Goal: Entertainment & Leisure: Consume media (video, audio)

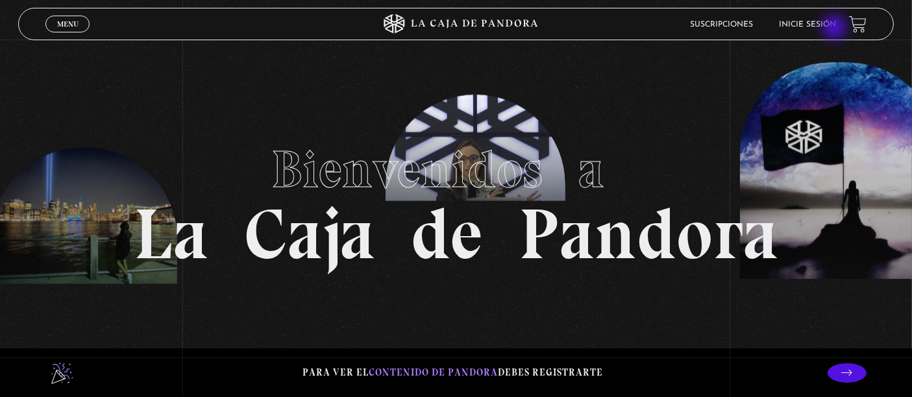
click at [836, 25] on link "Inicie sesión" at bounding box center [807, 25] width 57 height 8
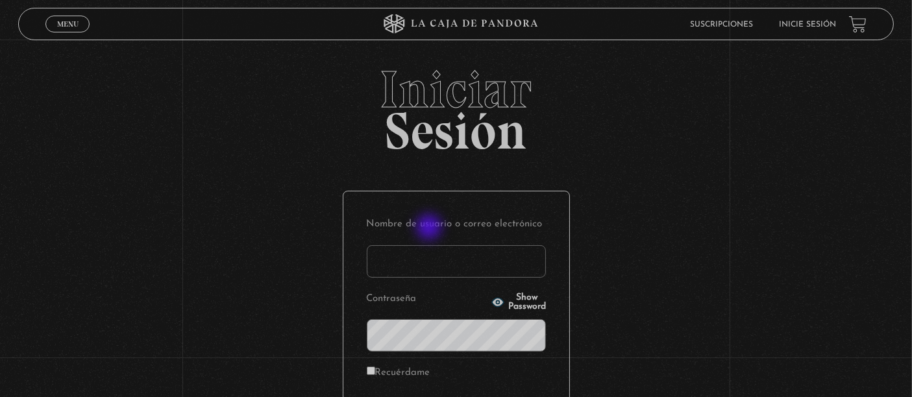
click at [432, 249] on input "Nombre de usuario o correo electrónico" at bounding box center [456, 261] width 179 height 32
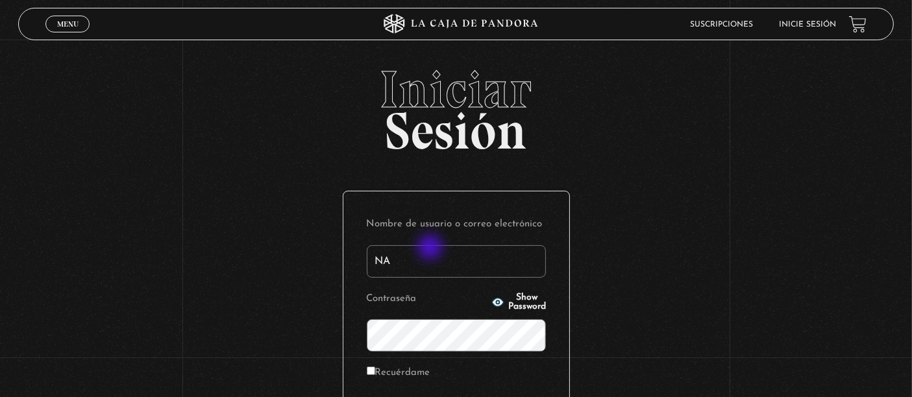
type input "N"
type input "n"
type input "marcosmezavargas24@gmail.com"
click at [523, 306] on span "Show Password" at bounding box center [527, 302] width 38 height 18
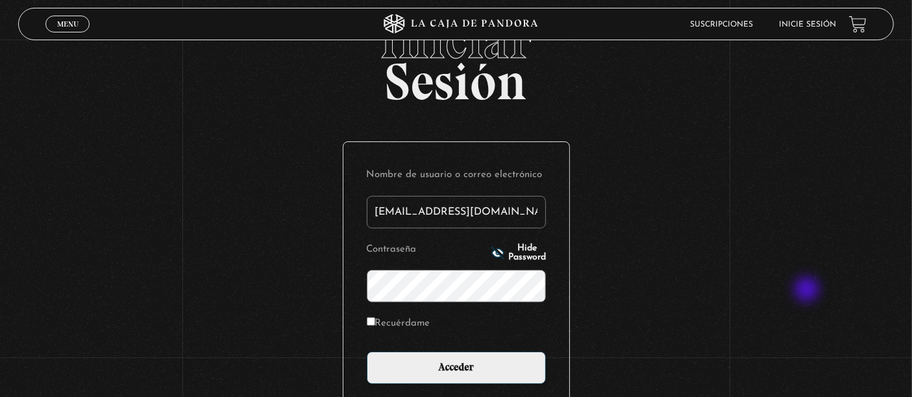
scroll to position [72, 0]
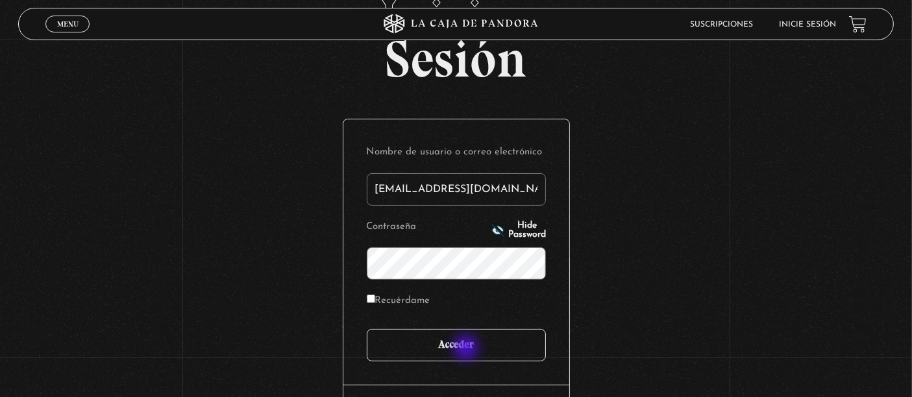
click at [468, 349] on input "Acceder" at bounding box center [456, 345] width 179 height 32
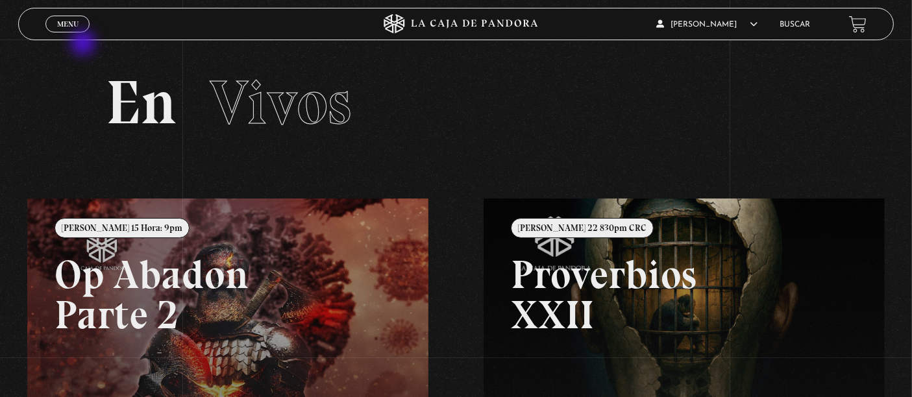
click at [67, 34] on div "Menu Cerrar" at bounding box center [182, 23] width 274 height 31
click at [72, 31] on span "Cerrar" at bounding box center [68, 35] width 31 height 9
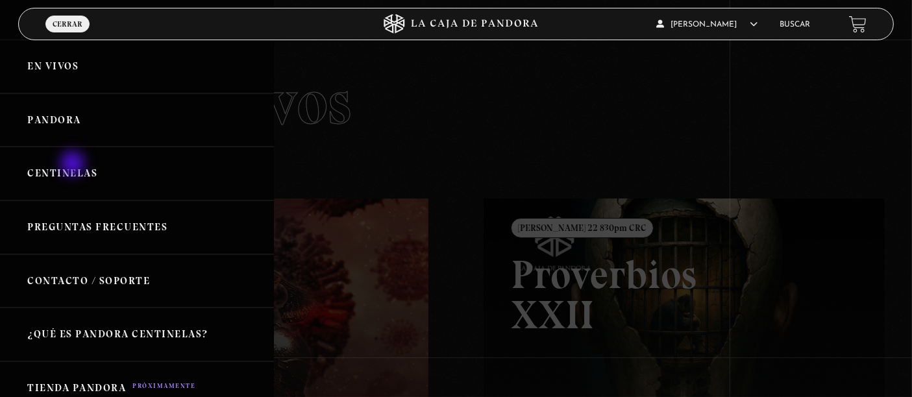
click at [74, 165] on link "Centinelas" at bounding box center [137, 174] width 274 height 54
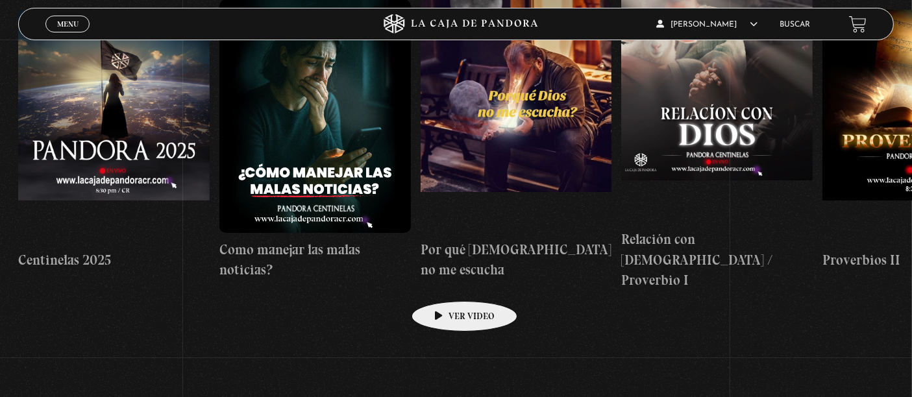
scroll to position [229, 0]
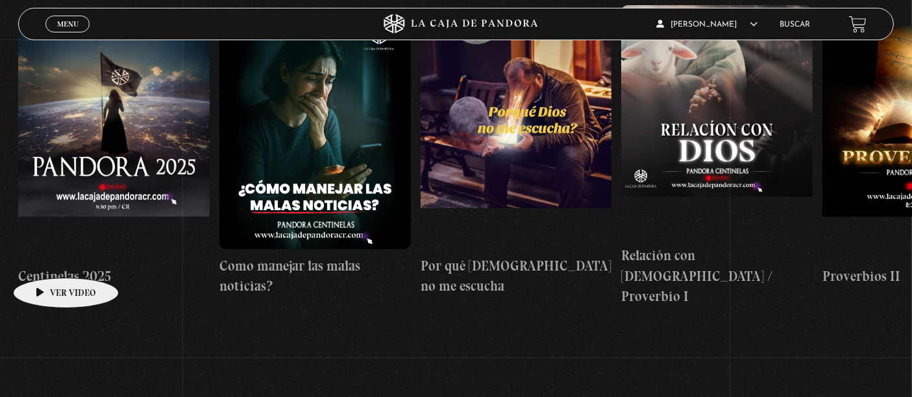
click at [45, 266] on h4 "Centinelas 2025" at bounding box center [114, 276] width 192 height 21
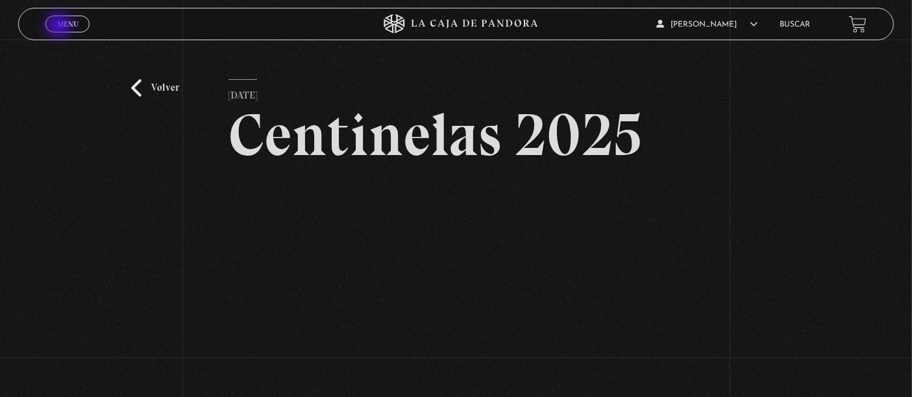
click at [60, 27] on span "Menu" at bounding box center [67, 24] width 21 height 8
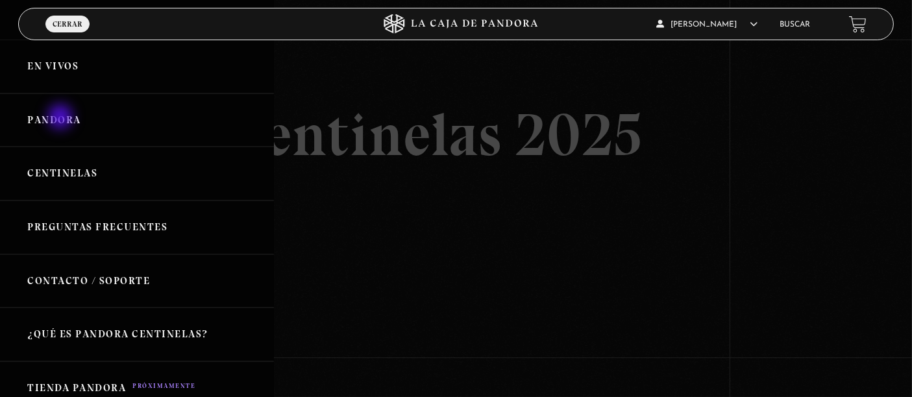
click at [62, 118] on link "Pandora" at bounding box center [137, 121] width 274 height 54
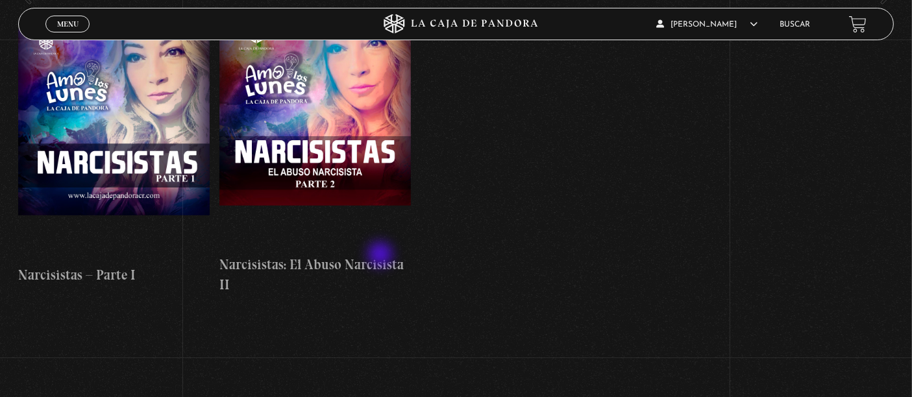
scroll to position [5907, 0]
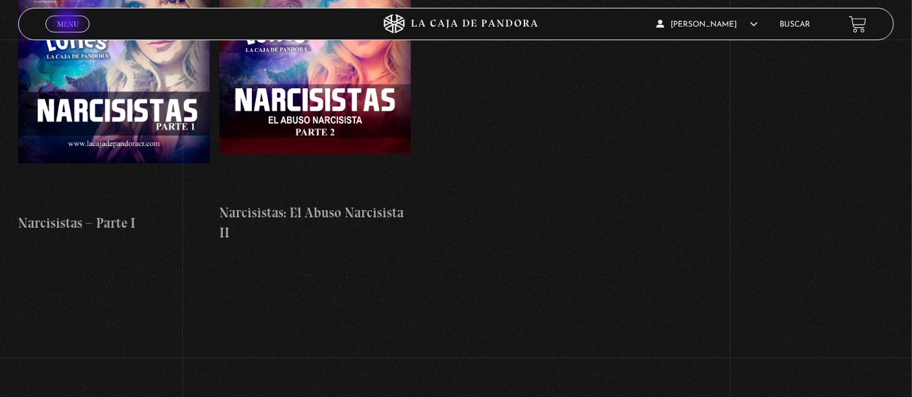
click at [69, 22] on span "Menu" at bounding box center [67, 24] width 21 height 8
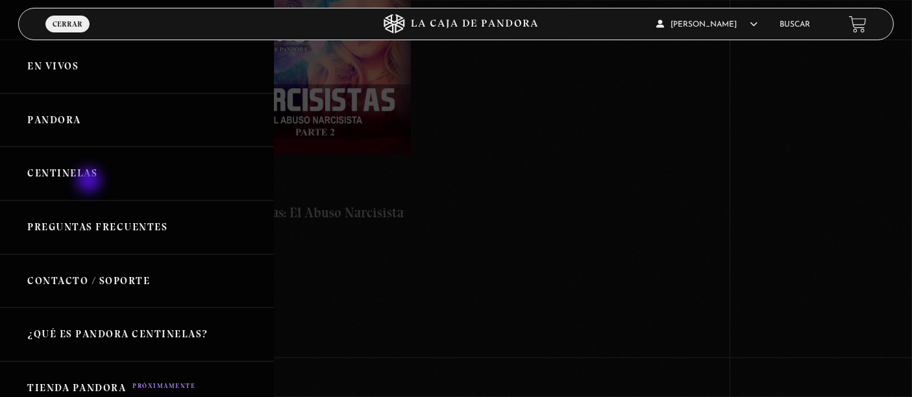
click at [89, 171] on link "Centinelas" at bounding box center [137, 174] width 274 height 54
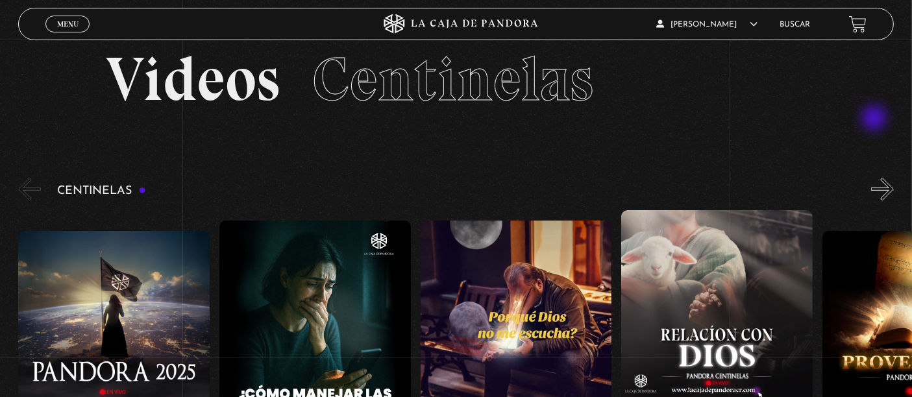
scroll to position [12, 0]
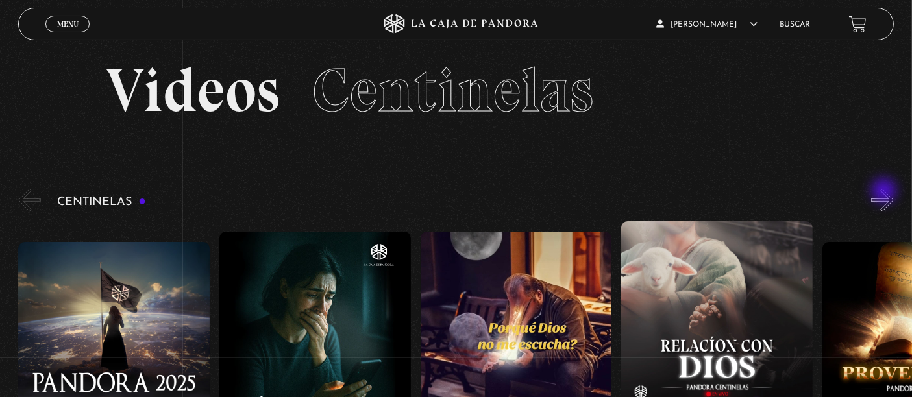
click at [886, 192] on button "»" at bounding box center [882, 200] width 23 height 23
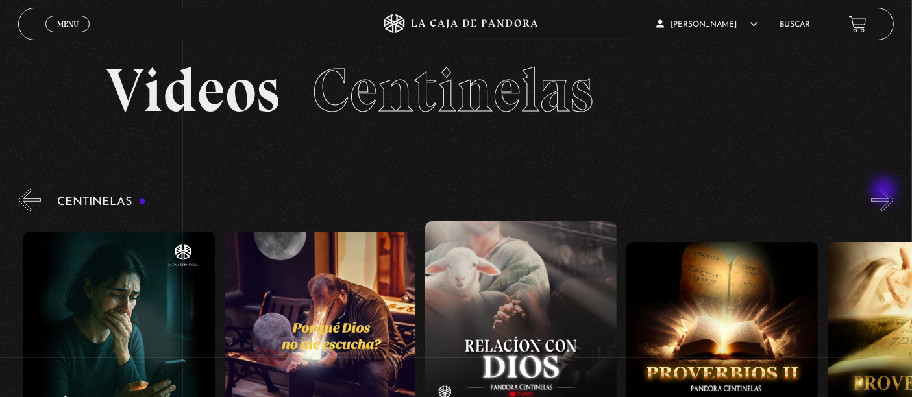
click at [886, 192] on button "»" at bounding box center [882, 200] width 23 height 23
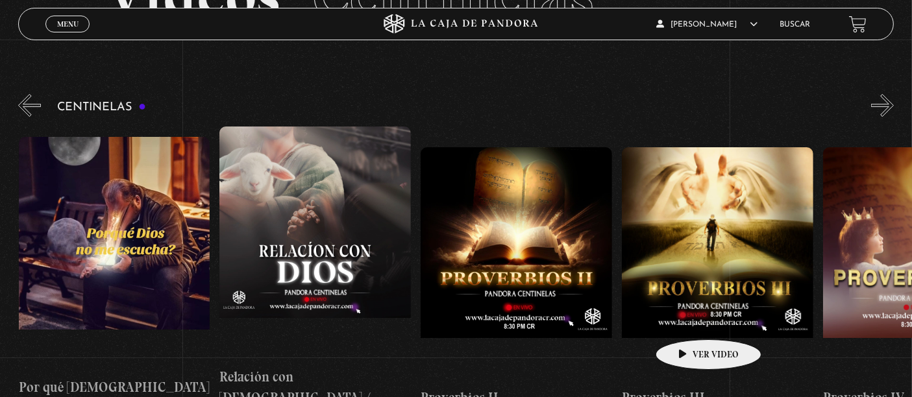
scroll to position [84, 0]
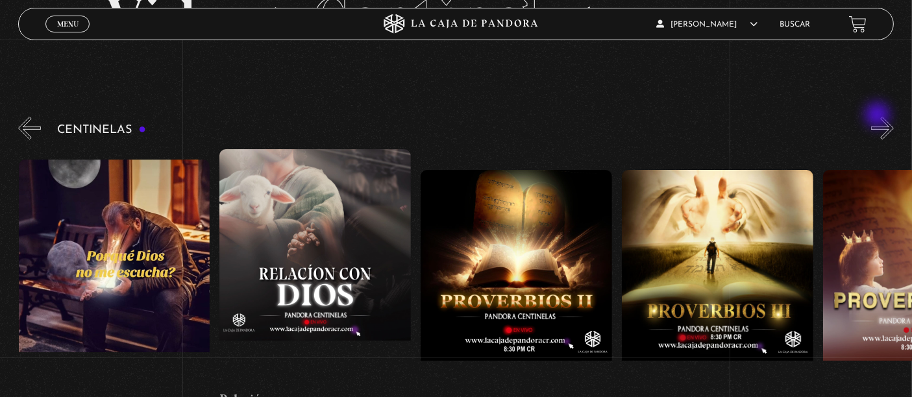
click at [879, 116] on div "Centinelas" at bounding box center [465, 282] width 894 height 337
click at [884, 117] on button "»" at bounding box center [882, 128] width 23 height 23
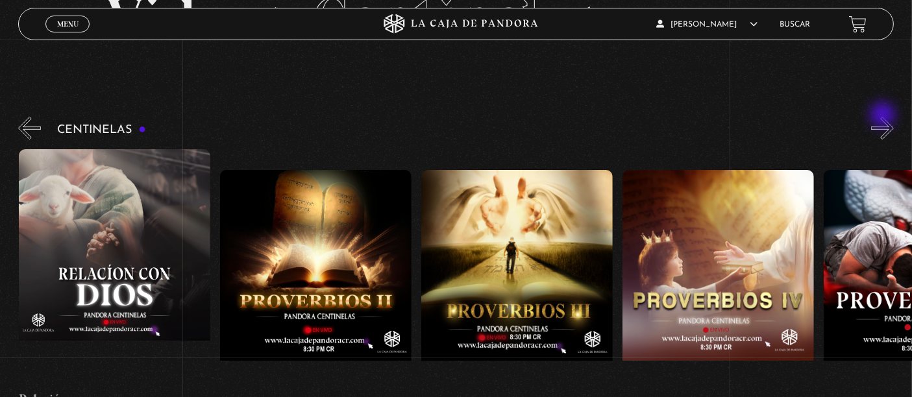
click at [884, 117] on button "»" at bounding box center [882, 128] width 23 height 23
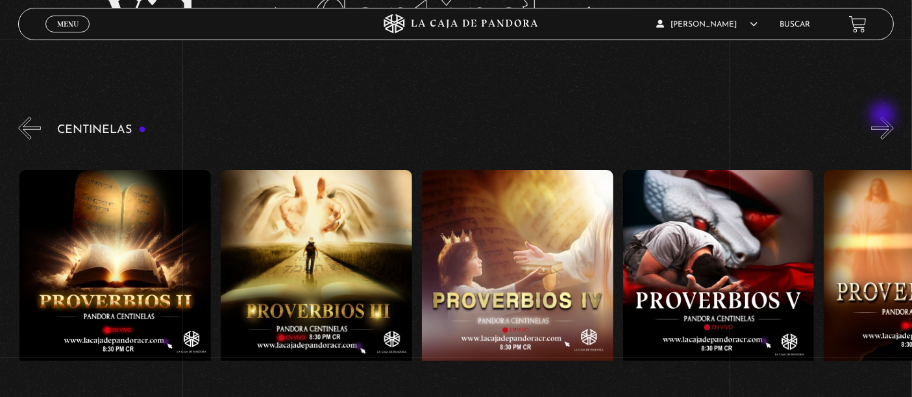
click at [884, 117] on button "»" at bounding box center [882, 128] width 23 height 23
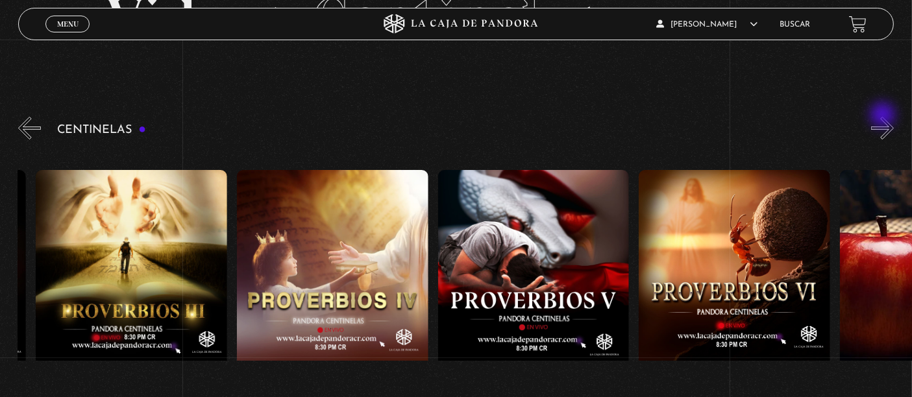
click at [884, 117] on button "»" at bounding box center [882, 128] width 23 height 23
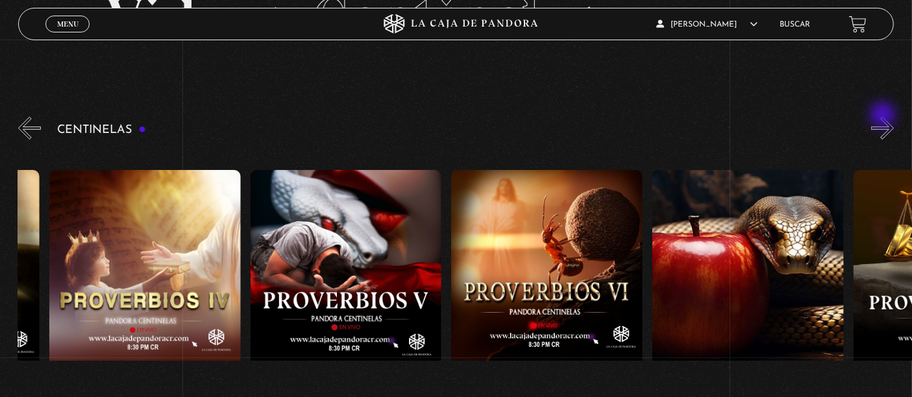
click at [884, 117] on button "»" at bounding box center [882, 128] width 23 height 23
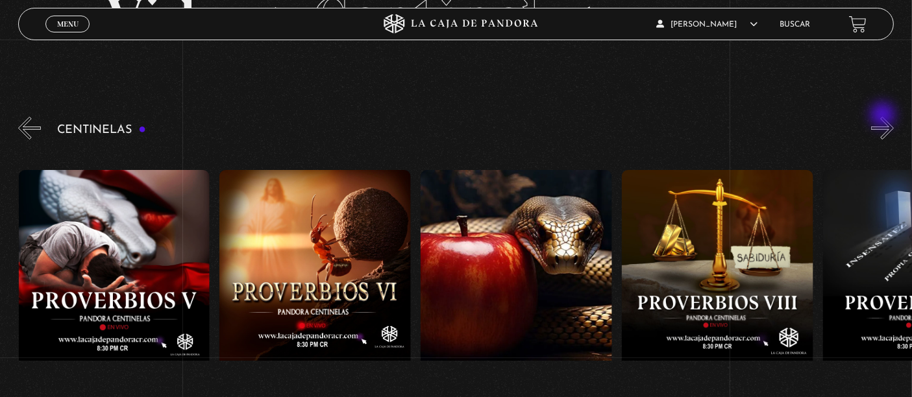
click at [884, 117] on button "»" at bounding box center [882, 128] width 23 height 23
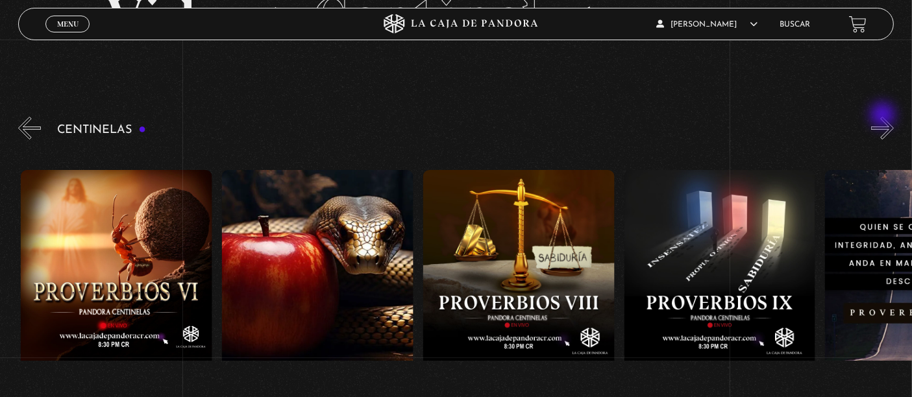
click at [884, 117] on button "»" at bounding box center [882, 128] width 23 height 23
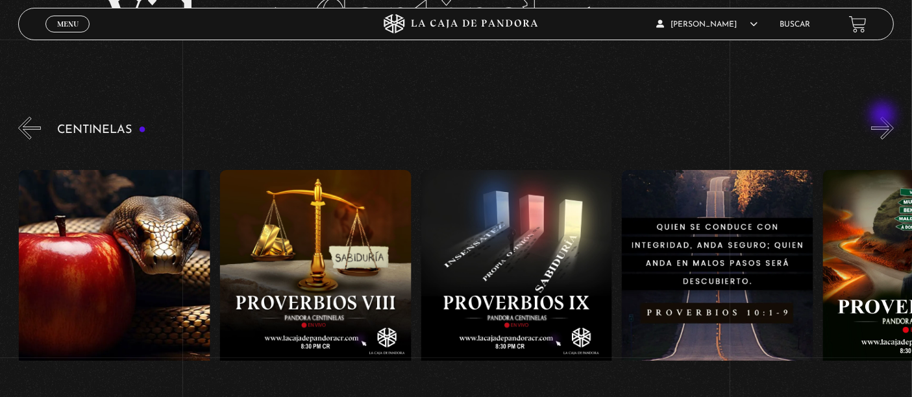
click at [884, 117] on button "»" at bounding box center [882, 128] width 23 height 23
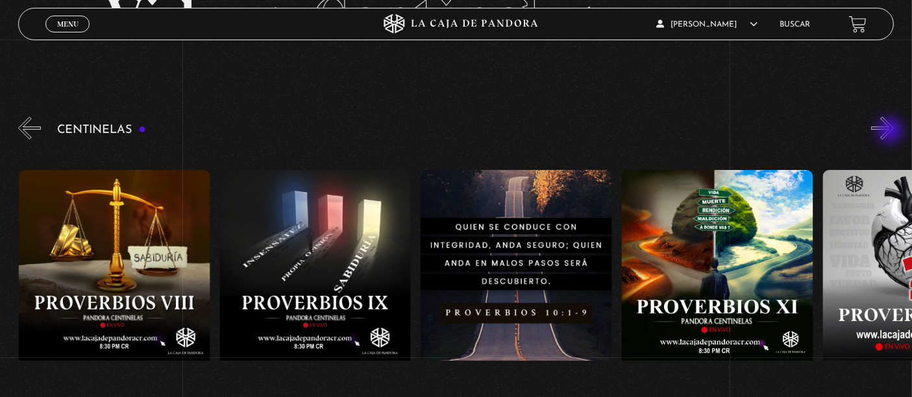
click at [894, 126] on button "»" at bounding box center [882, 128] width 23 height 23
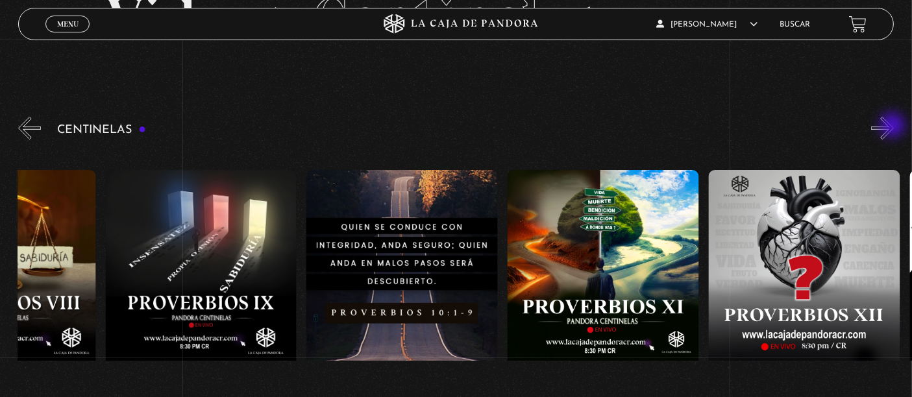
click at [894, 126] on button "»" at bounding box center [882, 128] width 23 height 23
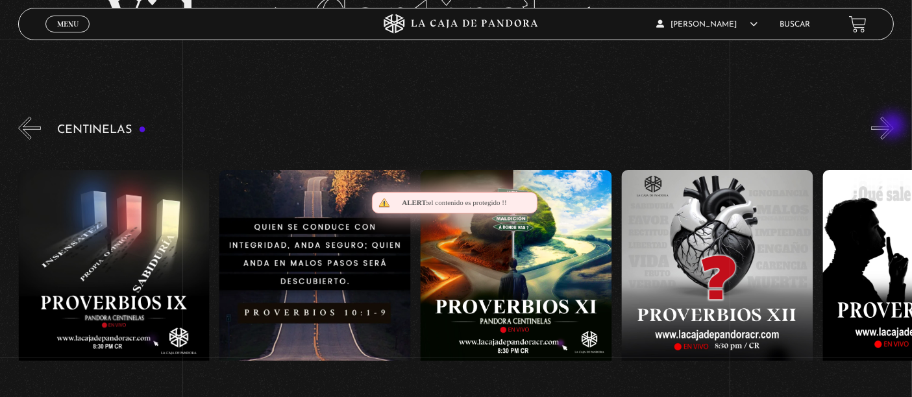
click at [894, 126] on button "»" at bounding box center [882, 128] width 23 height 23
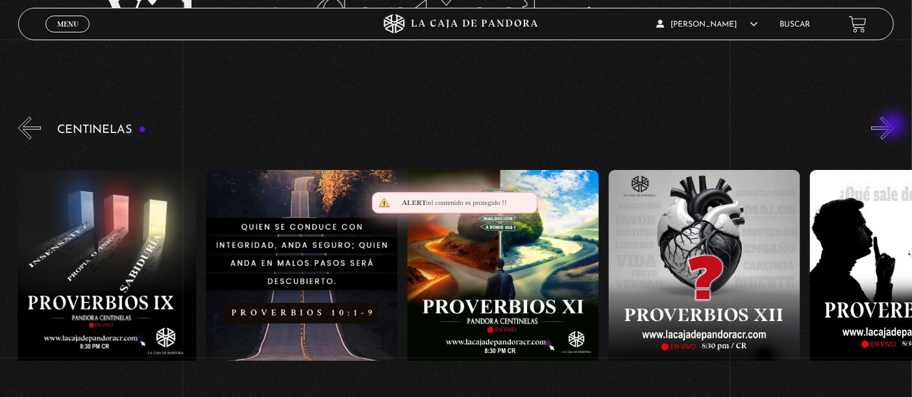
click at [894, 126] on button "»" at bounding box center [882, 128] width 23 height 23
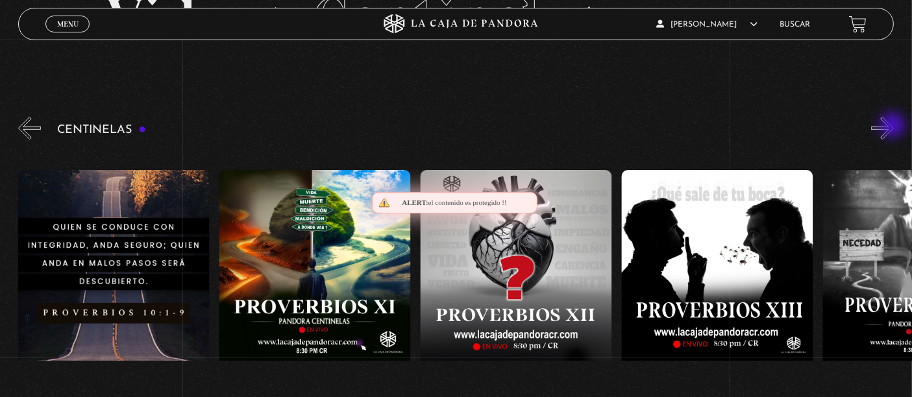
click at [894, 126] on button "»" at bounding box center [882, 128] width 23 height 23
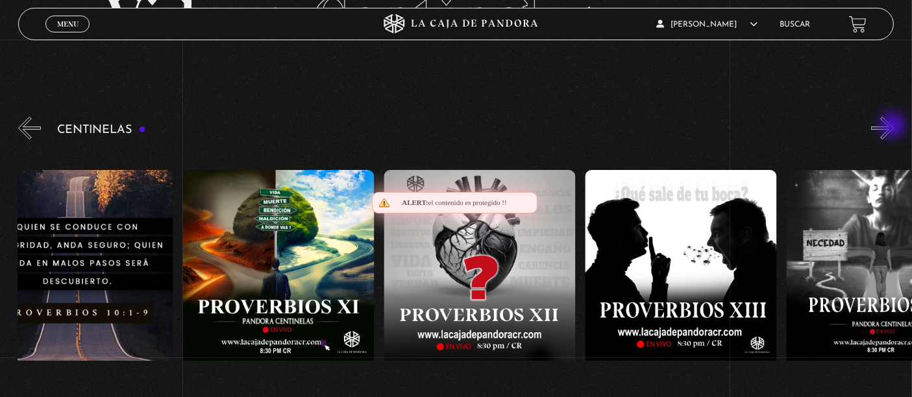
click at [894, 126] on button "»" at bounding box center [882, 128] width 23 height 23
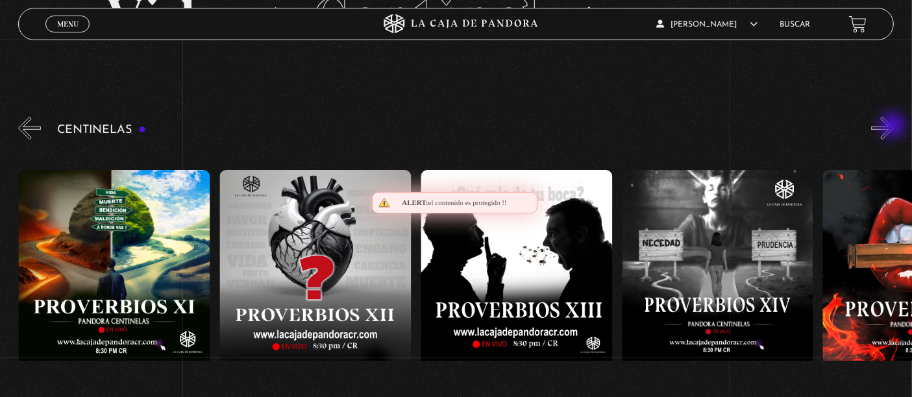
click at [894, 126] on button "»" at bounding box center [882, 128] width 23 height 23
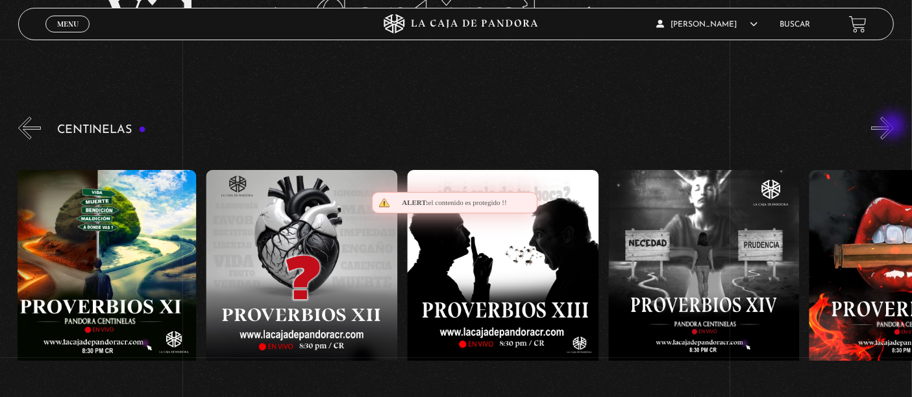
click at [894, 126] on button "»" at bounding box center [882, 128] width 23 height 23
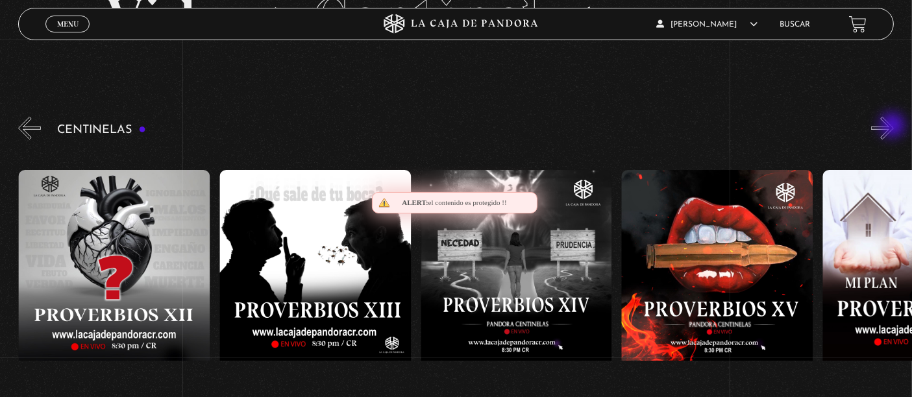
click at [894, 126] on button "»" at bounding box center [882, 128] width 23 height 23
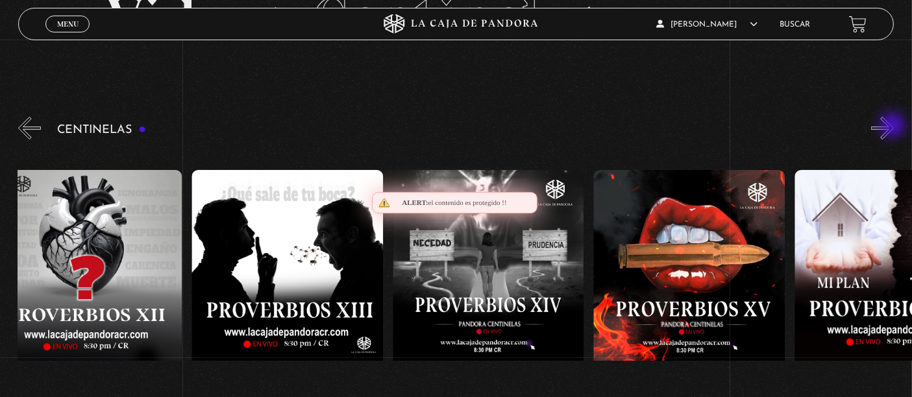
click at [894, 126] on button "»" at bounding box center [882, 128] width 23 height 23
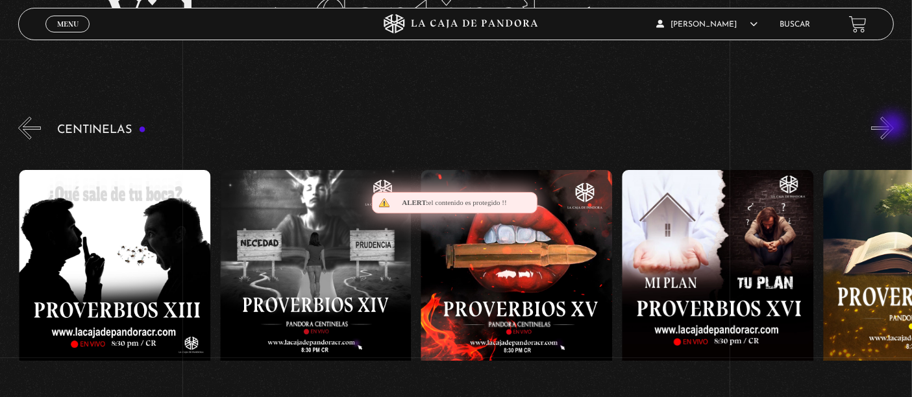
click at [894, 126] on button "»" at bounding box center [882, 128] width 23 height 23
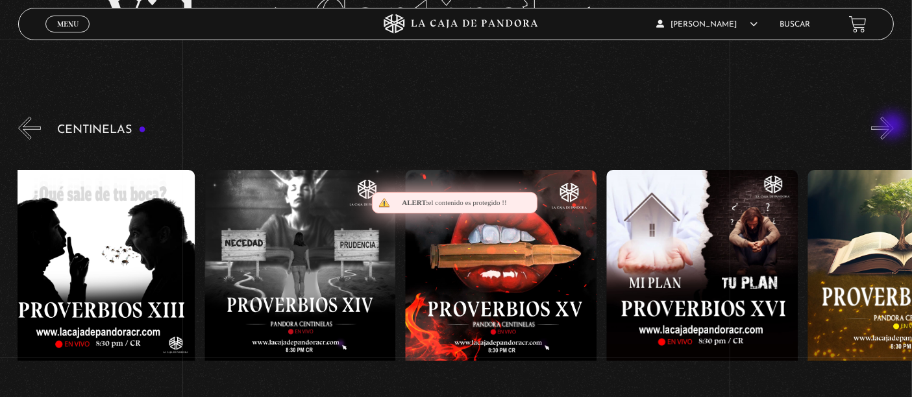
click at [894, 126] on button "»" at bounding box center [882, 128] width 23 height 23
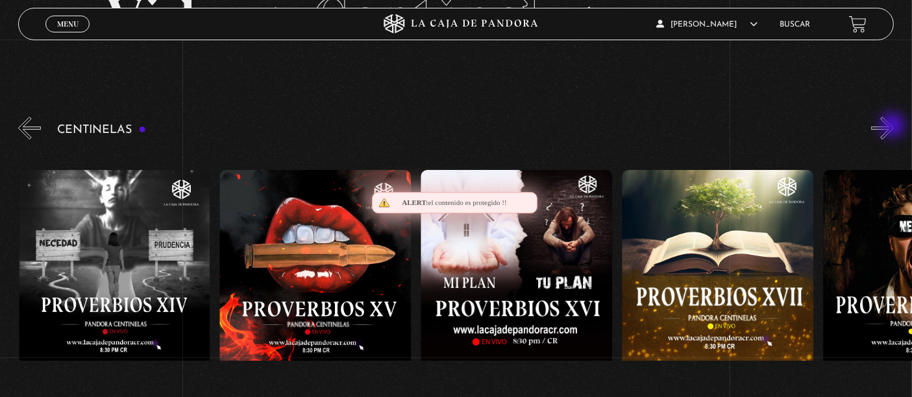
click at [894, 126] on button "»" at bounding box center [882, 128] width 23 height 23
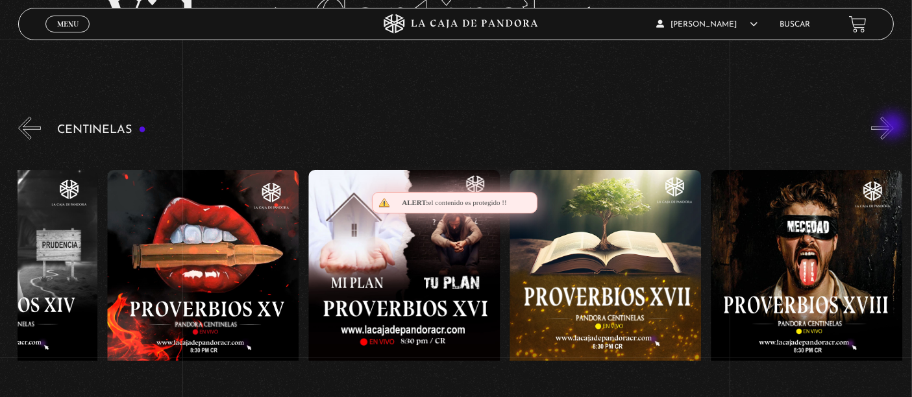
click at [894, 126] on button "»" at bounding box center [882, 128] width 23 height 23
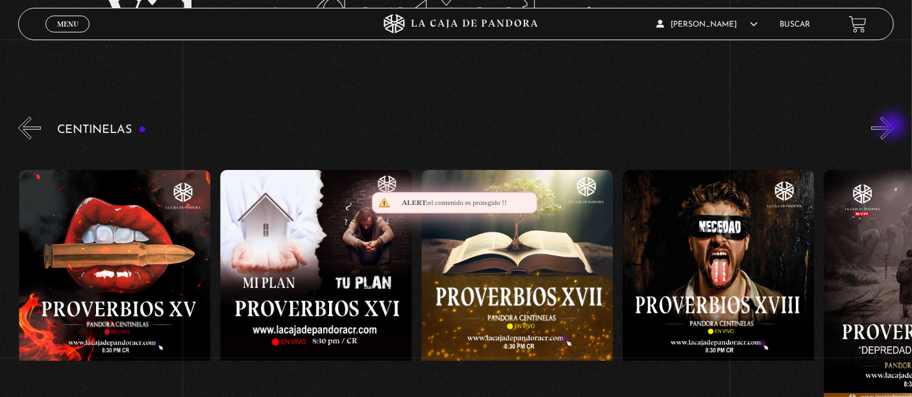
click at [894, 126] on button "»" at bounding box center [882, 128] width 23 height 23
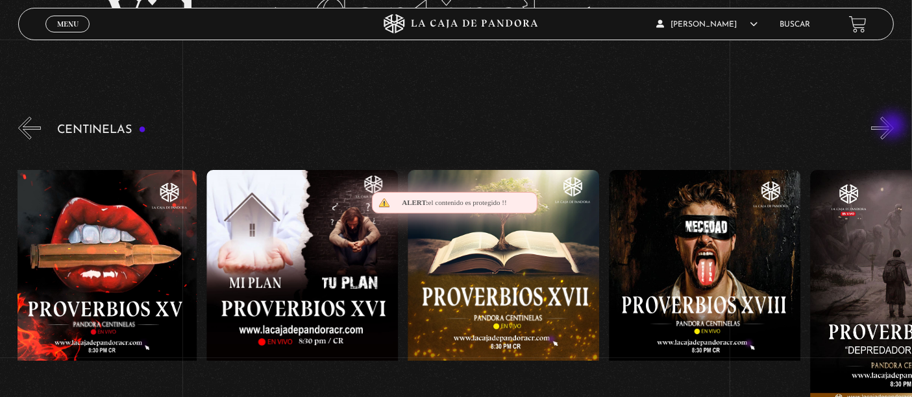
click at [894, 126] on button "»" at bounding box center [882, 128] width 23 height 23
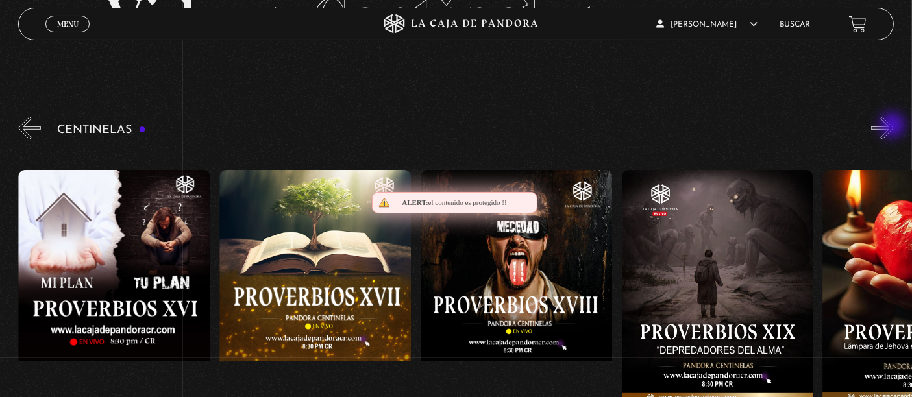
click at [894, 126] on button "»" at bounding box center [882, 128] width 23 height 23
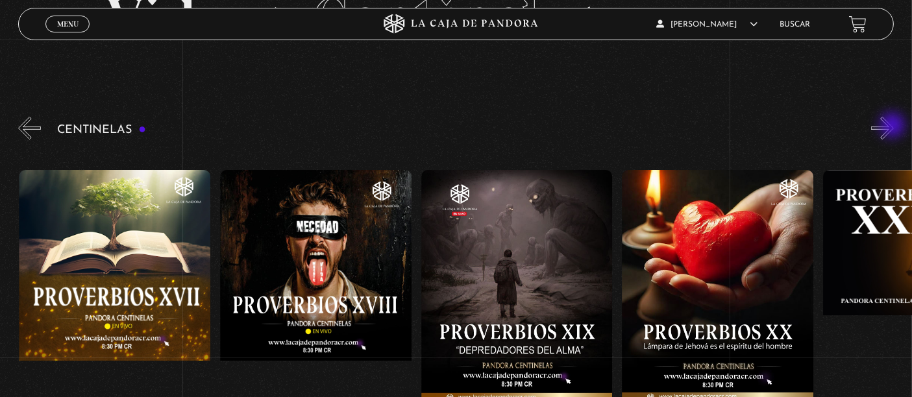
click at [894, 126] on button "»" at bounding box center [882, 128] width 23 height 23
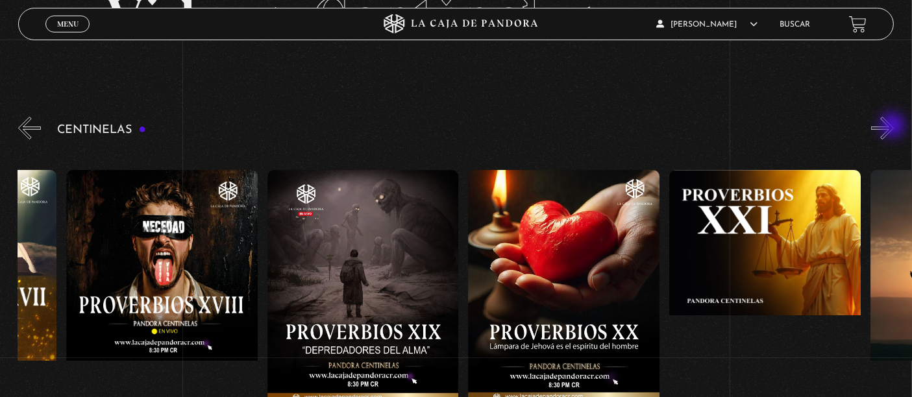
click at [894, 126] on button "»" at bounding box center [882, 128] width 23 height 23
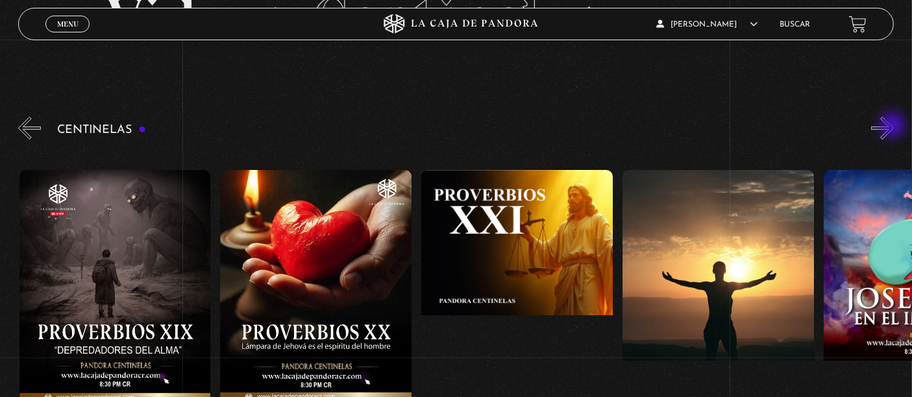
click at [894, 126] on button "»" at bounding box center [882, 128] width 23 height 23
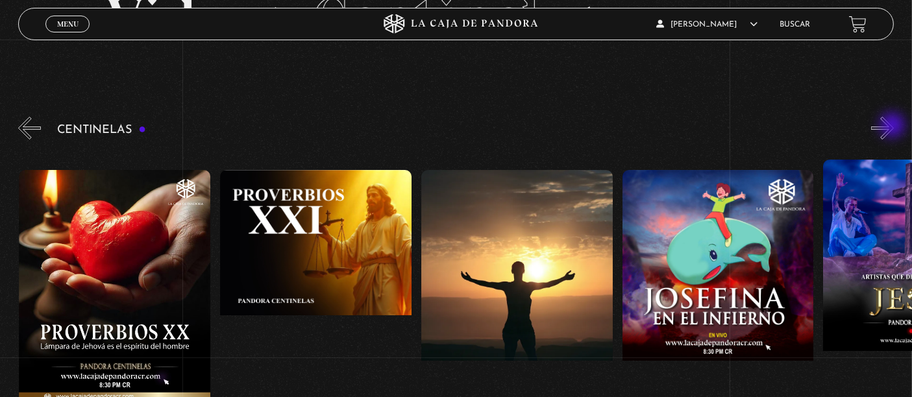
click at [894, 126] on button "»" at bounding box center [882, 128] width 23 height 23
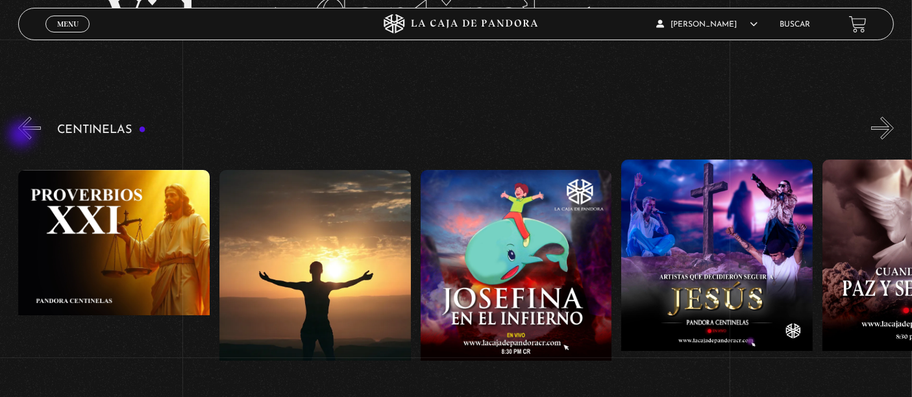
click at [21, 136] on button "«" at bounding box center [29, 128] width 23 height 23
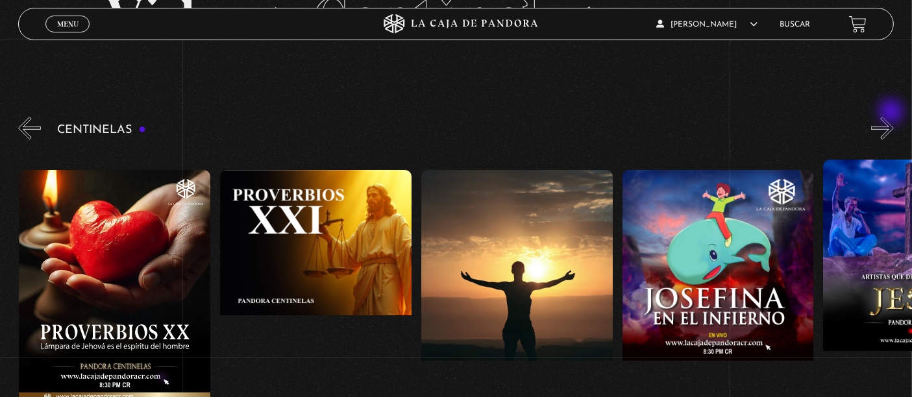
click at [893, 113] on section "Videos Centinelas" at bounding box center [456, 34] width 912 height 159
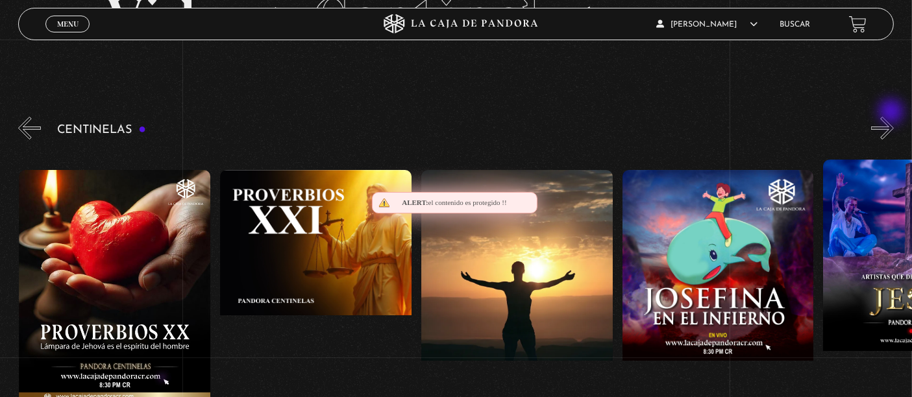
click at [893, 113] on section "Videos Centinelas" at bounding box center [456, 34] width 912 height 159
click at [893, 120] on button "»" at bounding box center [882, 128] width 23 height 23
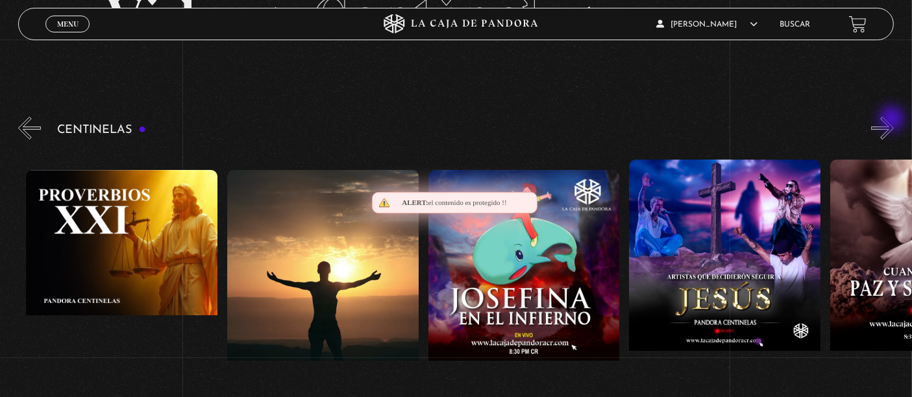
click at [893, 120] on button "»" at bounding box center [882, 128] width 23 height 23
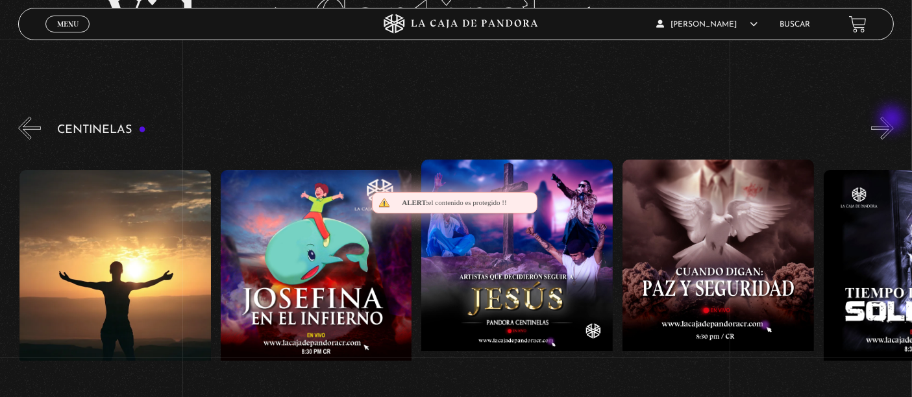
click at [893, 120] on button "»" at bounding box center [882, 128] width 23 height 23
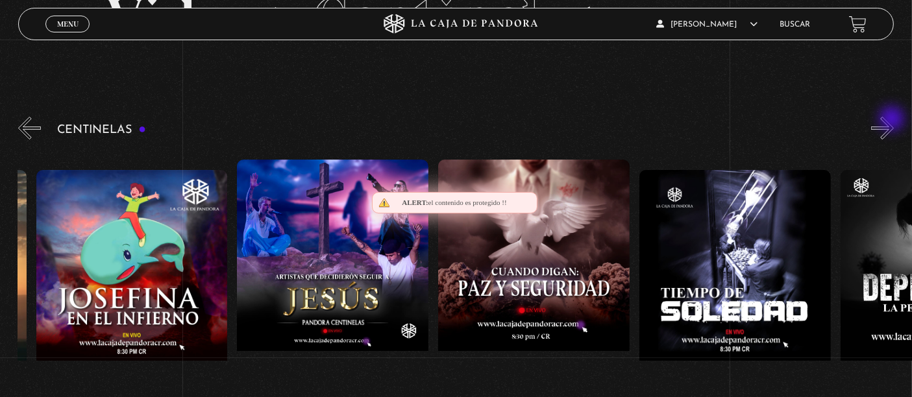
click at [893, 120] on button "»" at bounding box center [882, 128] width 23 height 23
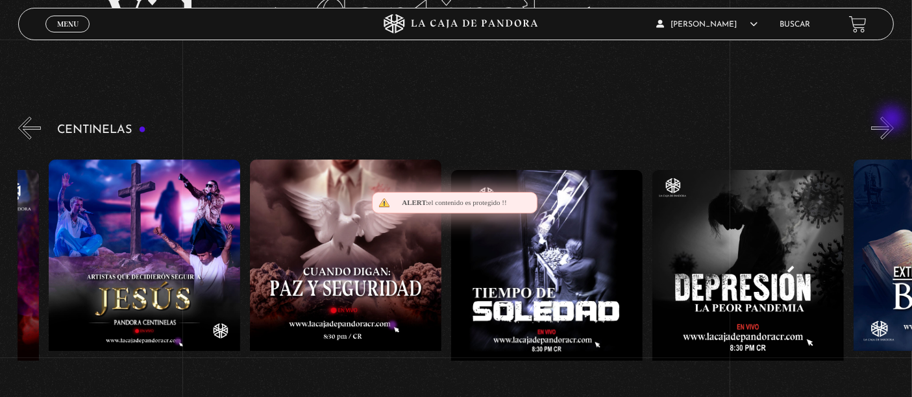
click at [893, 120] on button "»" at bounding box center [882, 128] width 23 height 23
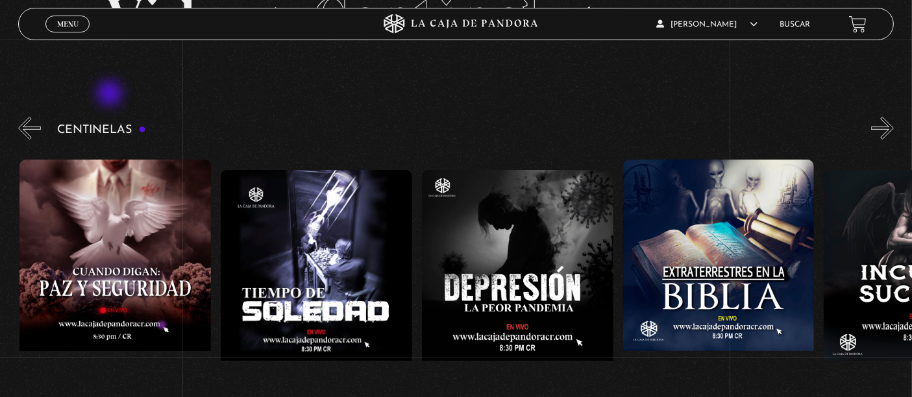
scroll to position [0, 5430]
drag, startPoint x: 39, startPoint y: 23, endPoint x: 46, endPoint y: 23, distance: 7.1
click at [39, 23] on header "Menu Cerrar Marco Meza Vargas En vivos Pandora Centinelas Mi cuenta Salir Buscar" at bounding box center [456, 24] width 876 height 32
click at [53, 23] on link "Menu Cerrar" at bounding box center [67, 24] width 44 height 17
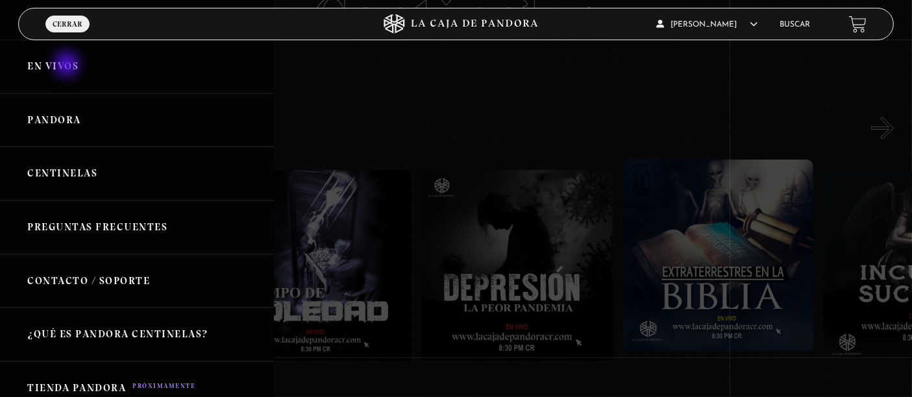
click at [68, 56] on link "En vivos" at bounding box center [137, 67] width 274 height 54
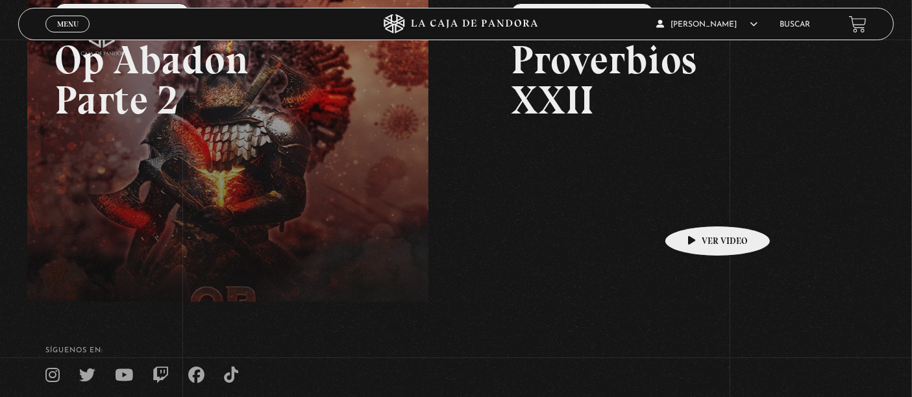
scroll to position [144, 0]
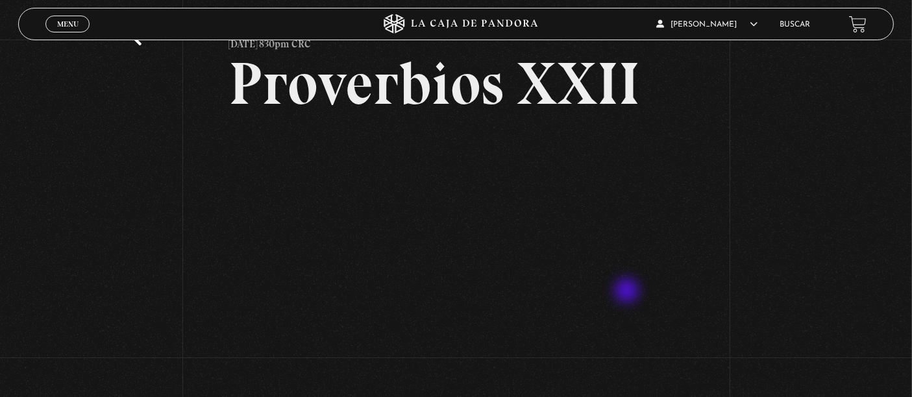
scroll to position [72, 0]
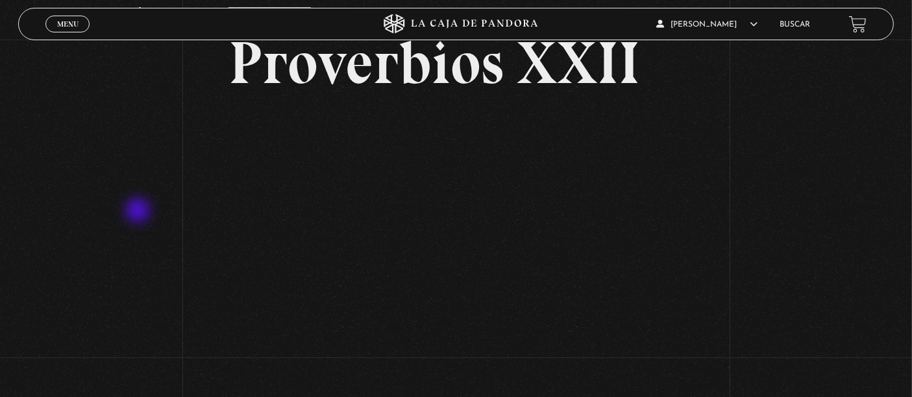
click at [138, 212] on div "Volver Julio 22 830pm CRC Proverbios XXII" at bounding box center [456, 181] width 912 height 427
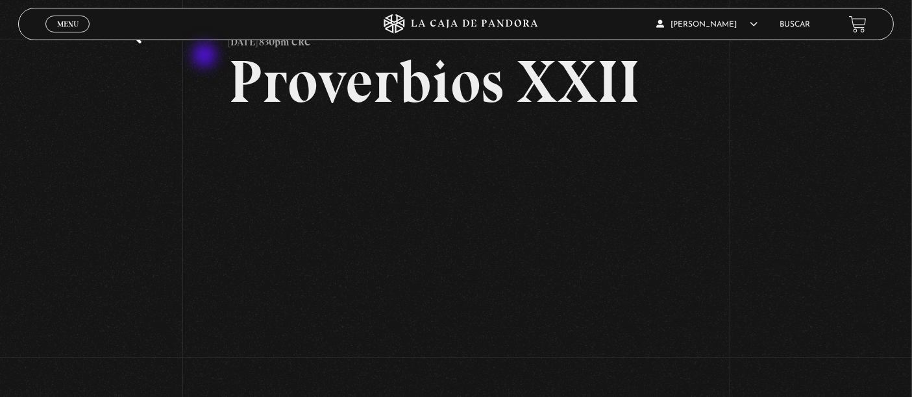
scroll to position [0, 0]
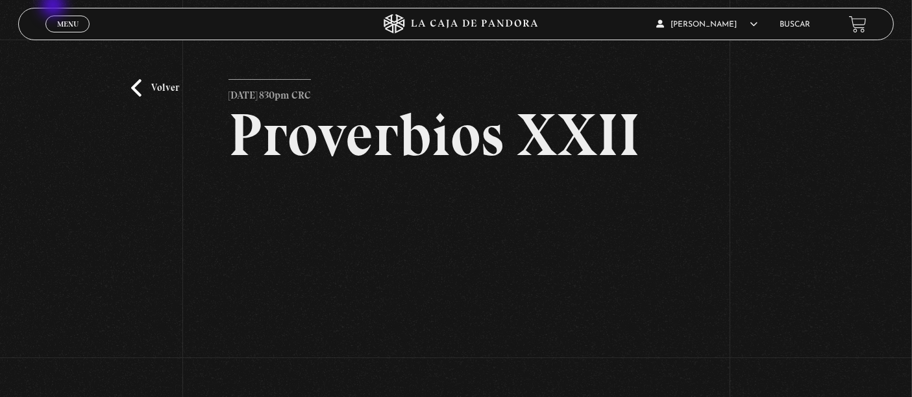
click at [65, 21] on span "Menu" at bounding box center [67, 24] width 21 height 8
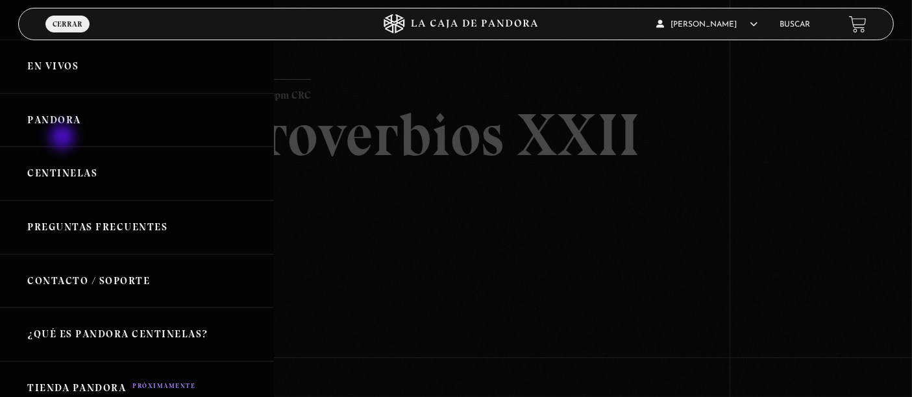
click at [66, 117] on link "Pandora" at bounding box center [137, 121] width 274 height 54
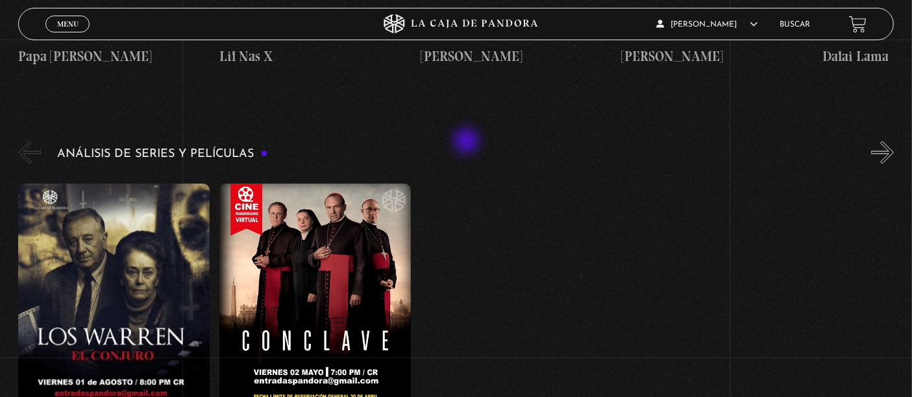
scroll to position [2308, 0]
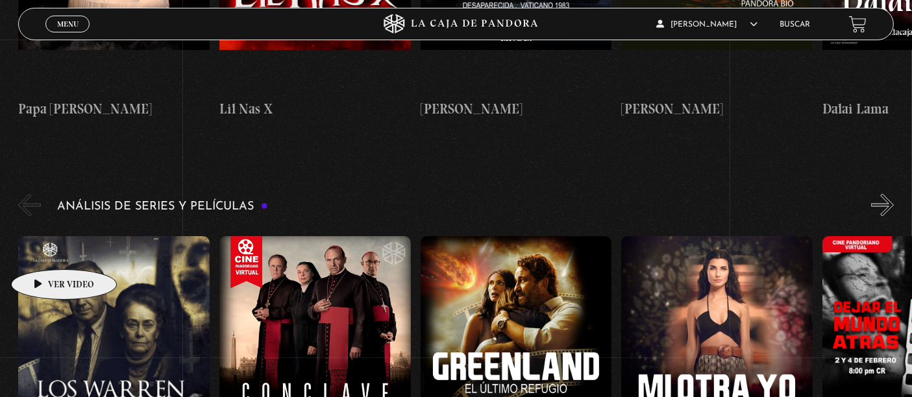
click at [42, 249] on figure at bounding box center [114, 354] width 192 height 234
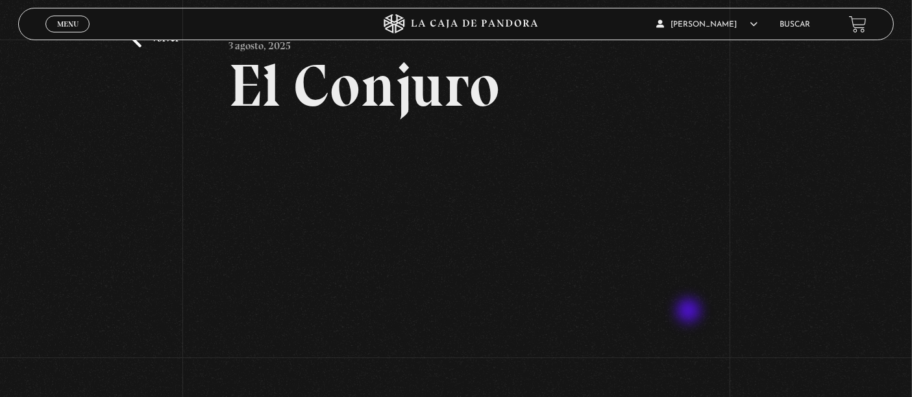
scroll to position [72, 0]
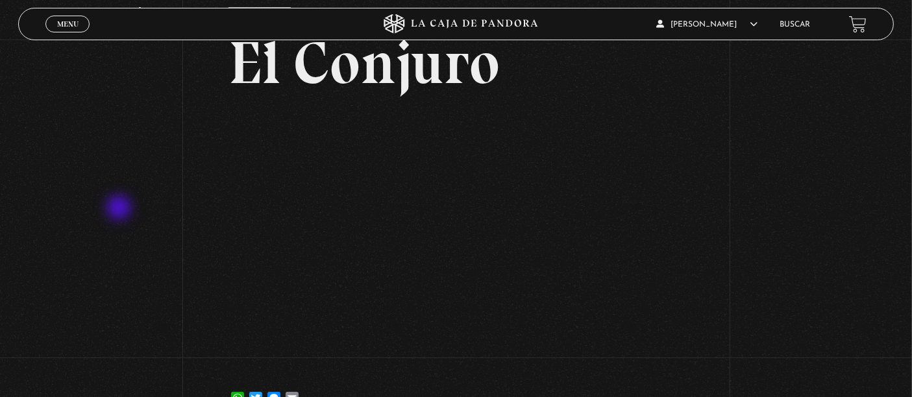
drag, startPoint x: 120, startPoint y: 209, endPoint x: 177, endPoint y: 202, distance: 57.6
click at [120, 209] on div "Volver [DATE] [GEOGRAPHIC_DATA] WhatsApp Twitter Messenger Email" at bounding box center [456, 198] width 912 height 461
